Goal: Find specific page/section: Find specific page/section

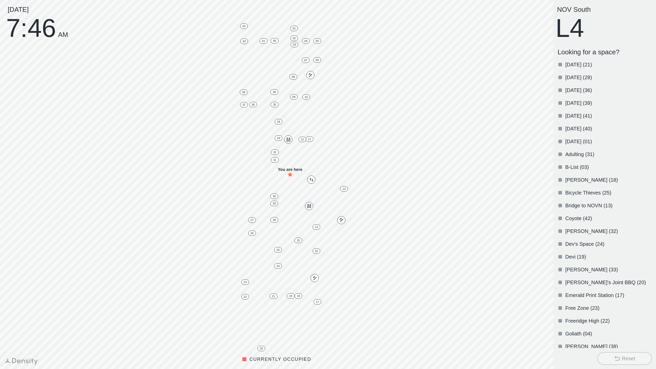
click at [569, 78] on p "[DATE] (28)" at bounding box center [609, 77] width 86 height 7
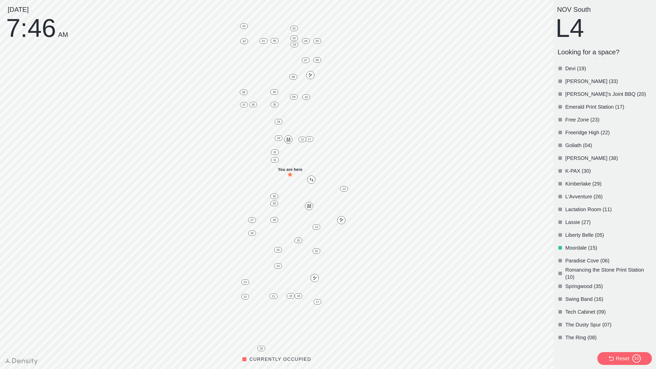
scroll to position [190, 0]
click at [575, 287] on p "Springwood (35)" at bounding box center [609, 285] width 86 height 7
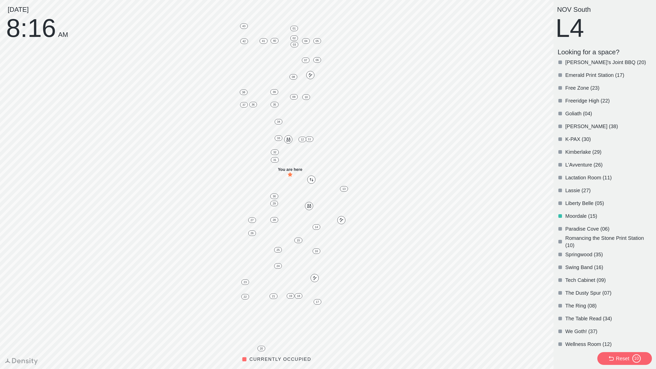
scroll to position [221, 0]
click at [575, 264] on p "Swing Band (16)" at bounding box center [609, 266] width 86 height 7
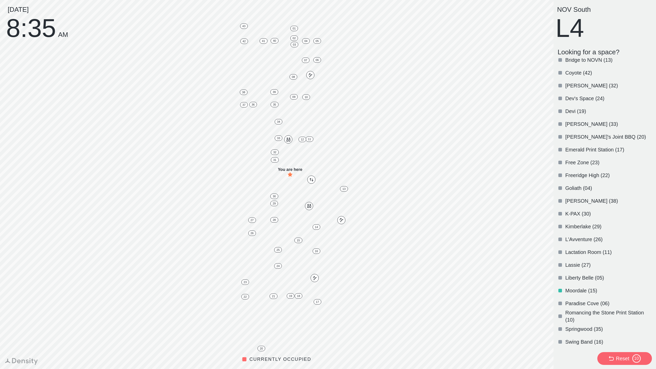
scroll to position [145, 0]
click at [570, 260] on div "Lassie (27)" at bounding box center [604, 265] width 96 height 13
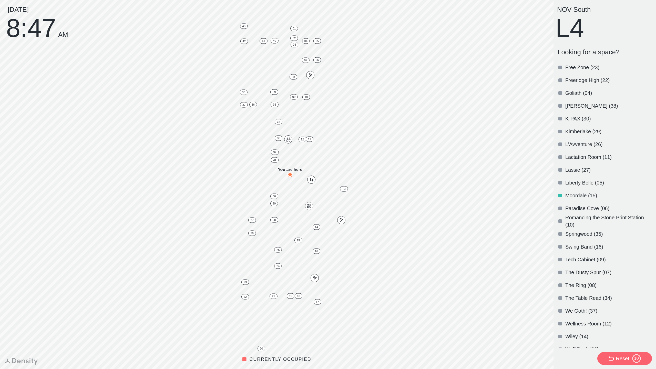
scroll to position [240, 0]
click at [560, 195] on div at bounding box center [561, 196] width 4 height 4
click at [560, 193] on div "Moordale (15)" at bounding box center [604, 195] width 96 height 13
click at [559, 246] on div at bounding box center [561, 247] width 4 height 4
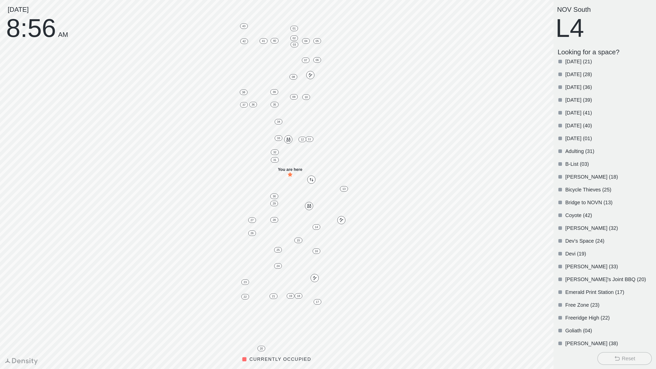
scroll to position [0, 0]
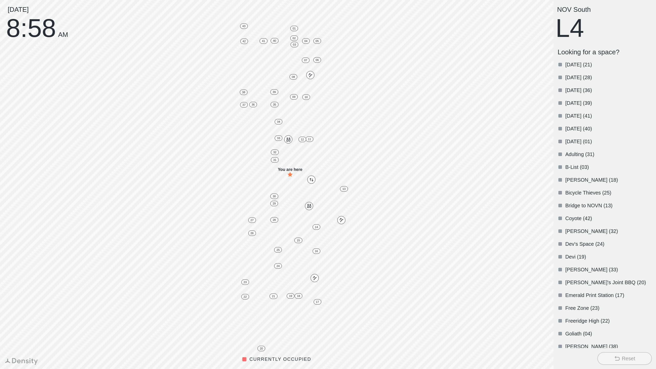
click at [579, 344] on p "[PERSON_NAME] (38)" at bounding box center [609, 346] width 86 height 7
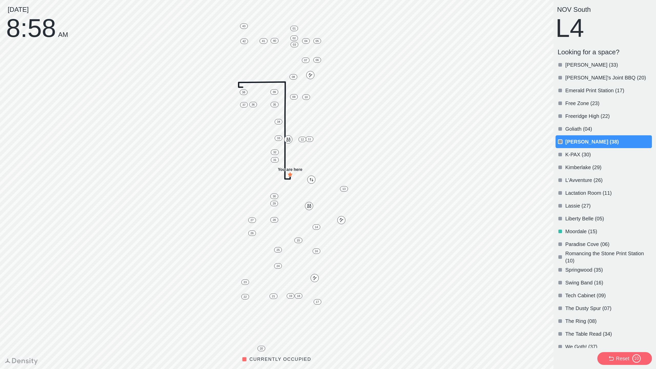
scroll to position [206, 0]
click at [594, 266] on p "Springwood (35)" at bounding box center [609, 268] width 86 height 7
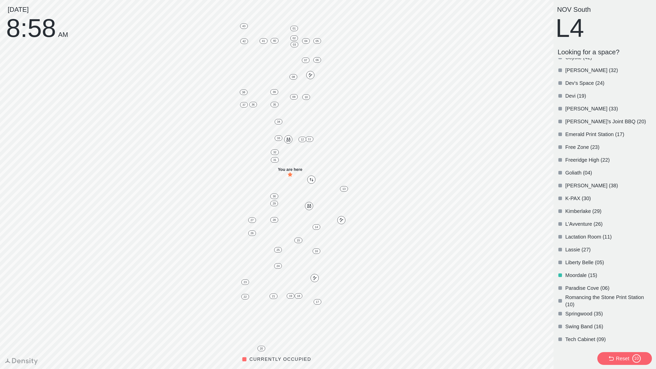
scroll to position [162, 0]
click at [585, 325] on p "Swing Band (16)" at bounding box center [609, 325] width 86 height 7
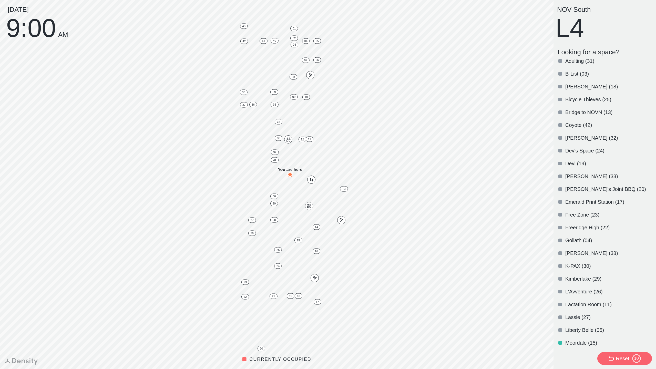
scroll to position [94, 0]
click at [621, 358] on div "Reset" at bounding box center [622, 358] width 13 height 7
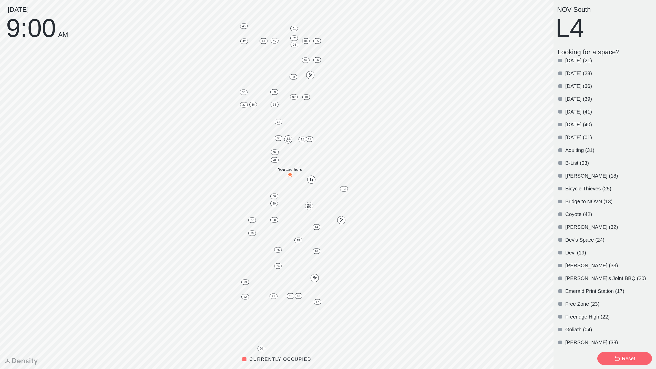
scroll to position [0, 0]
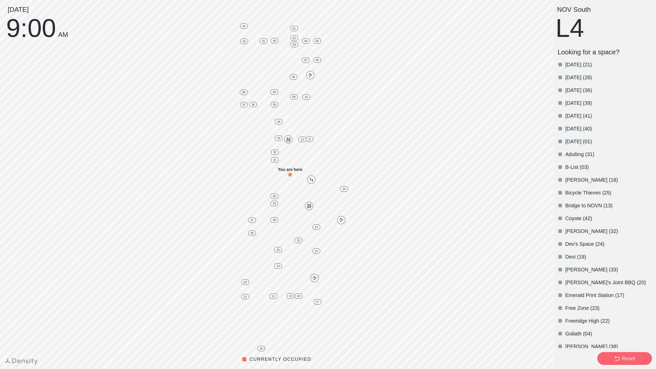
click at [620, 353] on button "Reset" at bounding box center [625, 358] width 55 height 13
click at [604, 52] on p "Looking for a space?" at bounding box center [605, 52] width 94 height 8
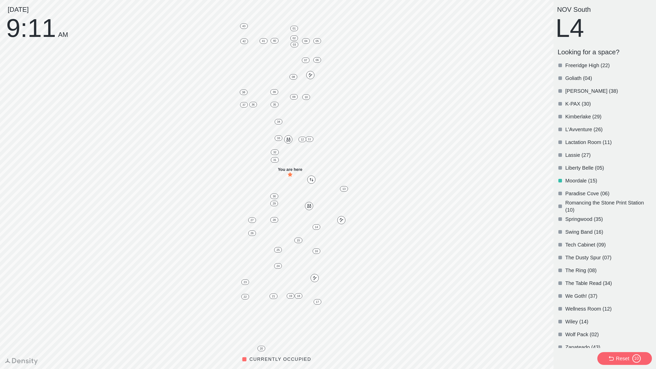
scroll to position [256, 0]
click at [571, 231] on p "Swing Band (16)" at bounding box center [609, 231] width 86 height 7
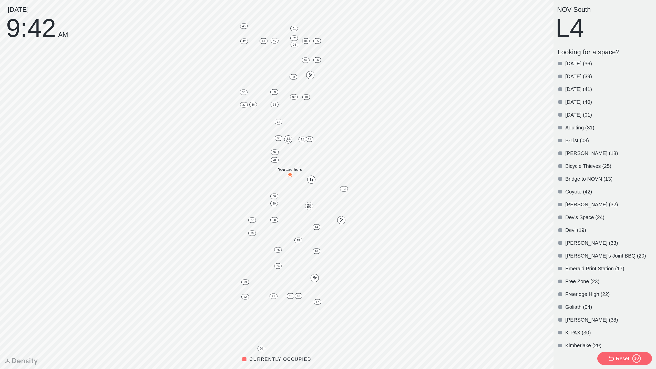
scroll to position [0, 0]
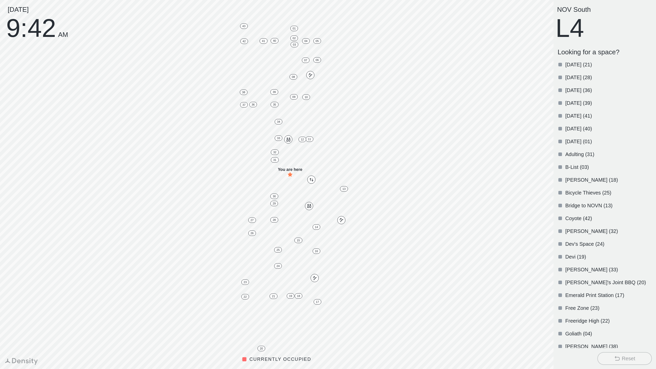
click at [584, 79] on p "[DATE] (28)" at bounding box center [609, 77] width 86 height 7
click at [611, 354] on div "Reset 6" at bounding box center [624, 358] width 33 height 9
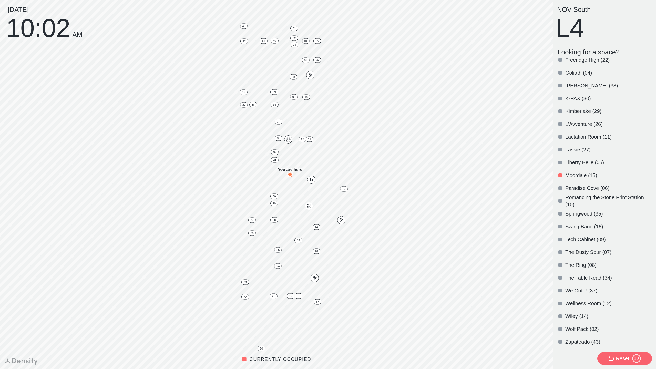
scroll to position [261, 0]
click at [560, 314] on div at bounding box center [561, 316] width 4 height 4
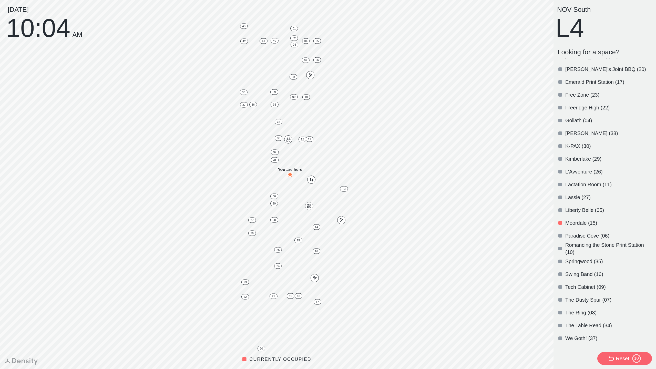
scroll to position [213, 0]
click at [586, 223] on p "Moordale (15)" at bounding box center [609, 222] width 86 height 7
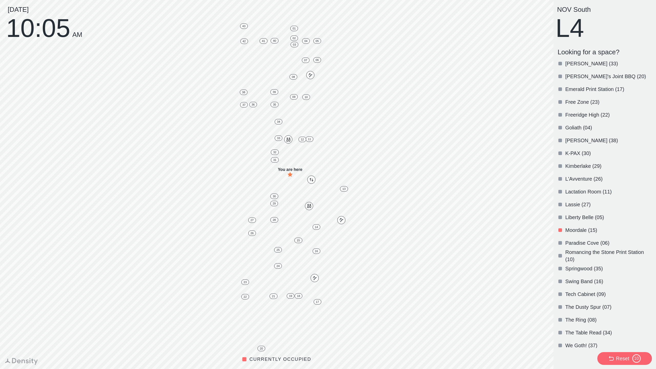
scroll to position [207, 0]
click at [581, 240] on p "Paradise Cove (06)" at bounding box center [609, 242] width 86 height 7
click at [581, 238] on div "Paradise Cove (06)" at bounding box center [604, 242] width 96 height 13
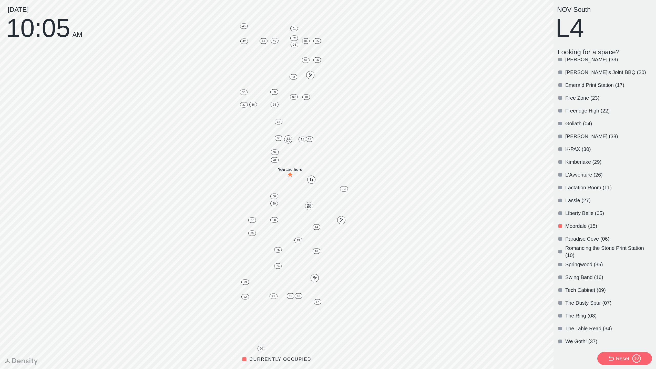
scroll to position [214, 0]
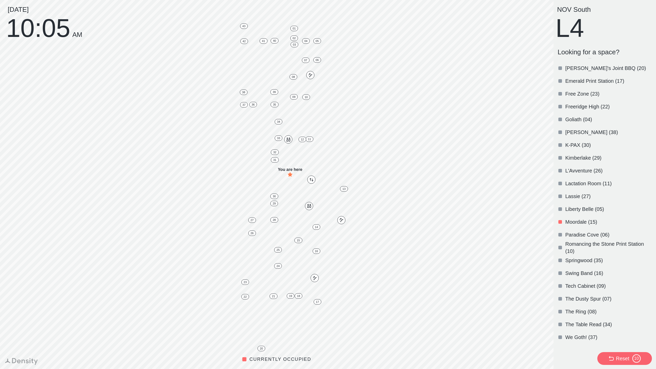
click at [585, 233] on p "Paradise Cove (06)" at bounding box center [609, 234] width 86 height 7
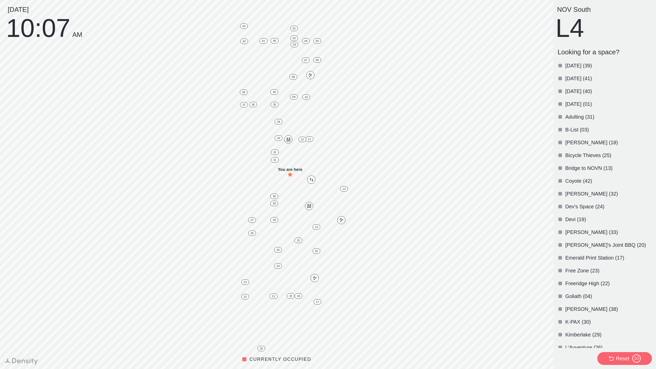
scroll to position [0, 0]
